Goal: Transaction & Acquisition: Purchase product/service

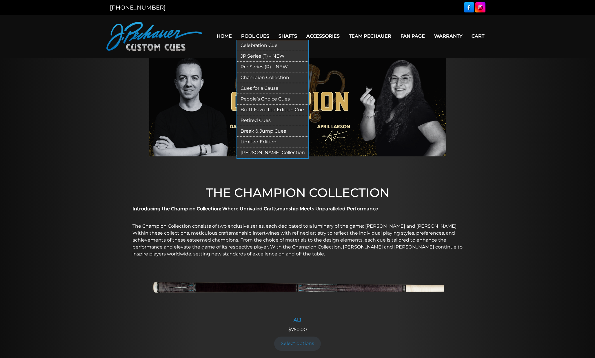
click at [257, 67] on link "Pro Series (R) – NEW" at bounding box center [272, 67] width 71 height 11
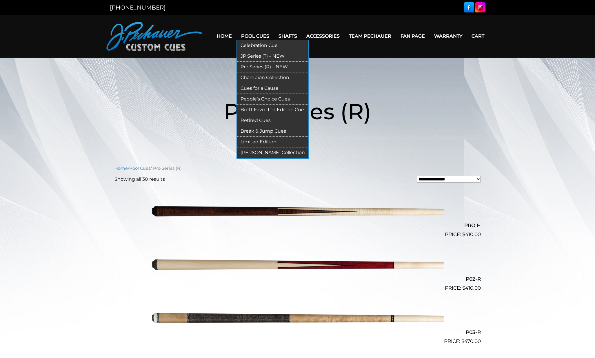
click at [260, 56] on link "JP Series (T) – NEW" at bounding box center [272, 56] width 71 height 11
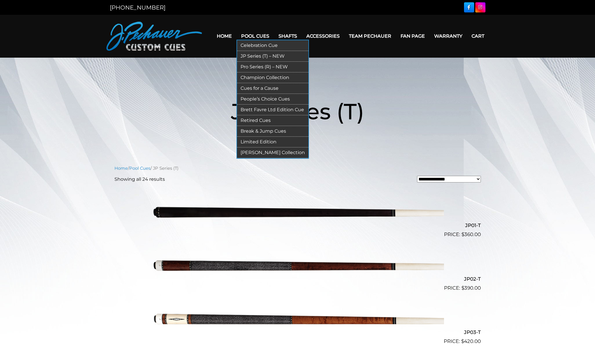
click at [256, 141] on link "Limited Edition" at bounding box center [272, 142] width 71 height 11
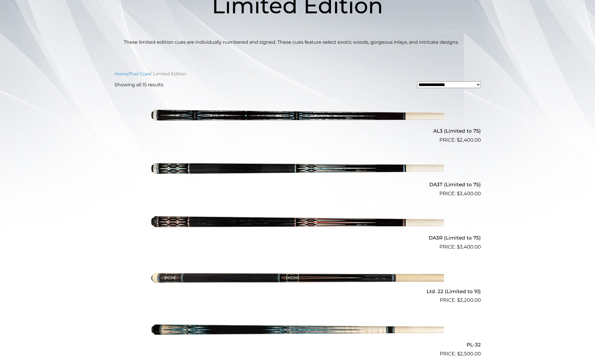
scroll to position [107, 0]
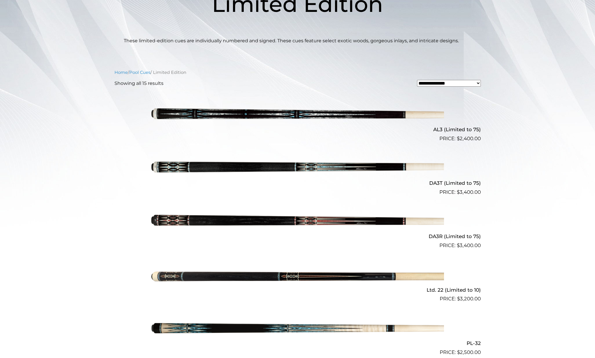
click at [289, 167] on img at bounding box center [297, 169] width 293 height 49
